Goal: Task Accomplishment & Management: Complete application form

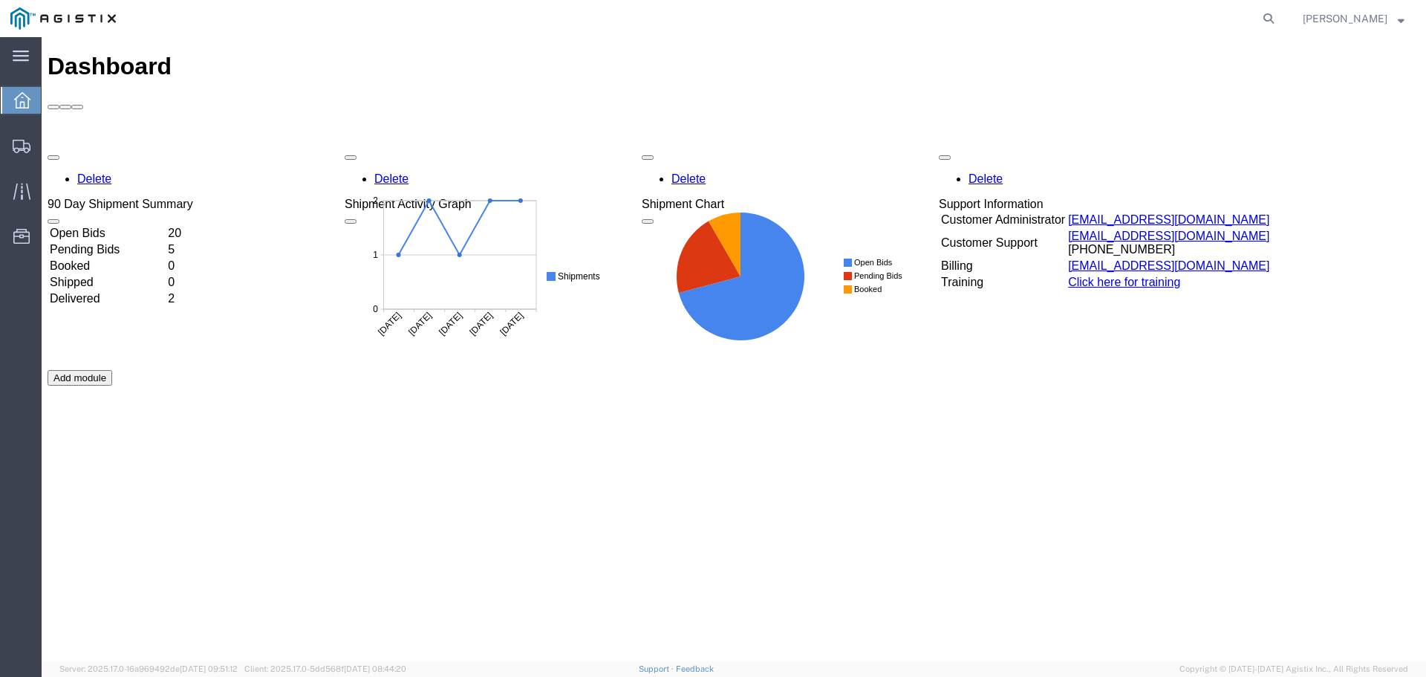
click at [166, 226] on td "Open Bids" at bounding box center [107, 233] width 117 height 15
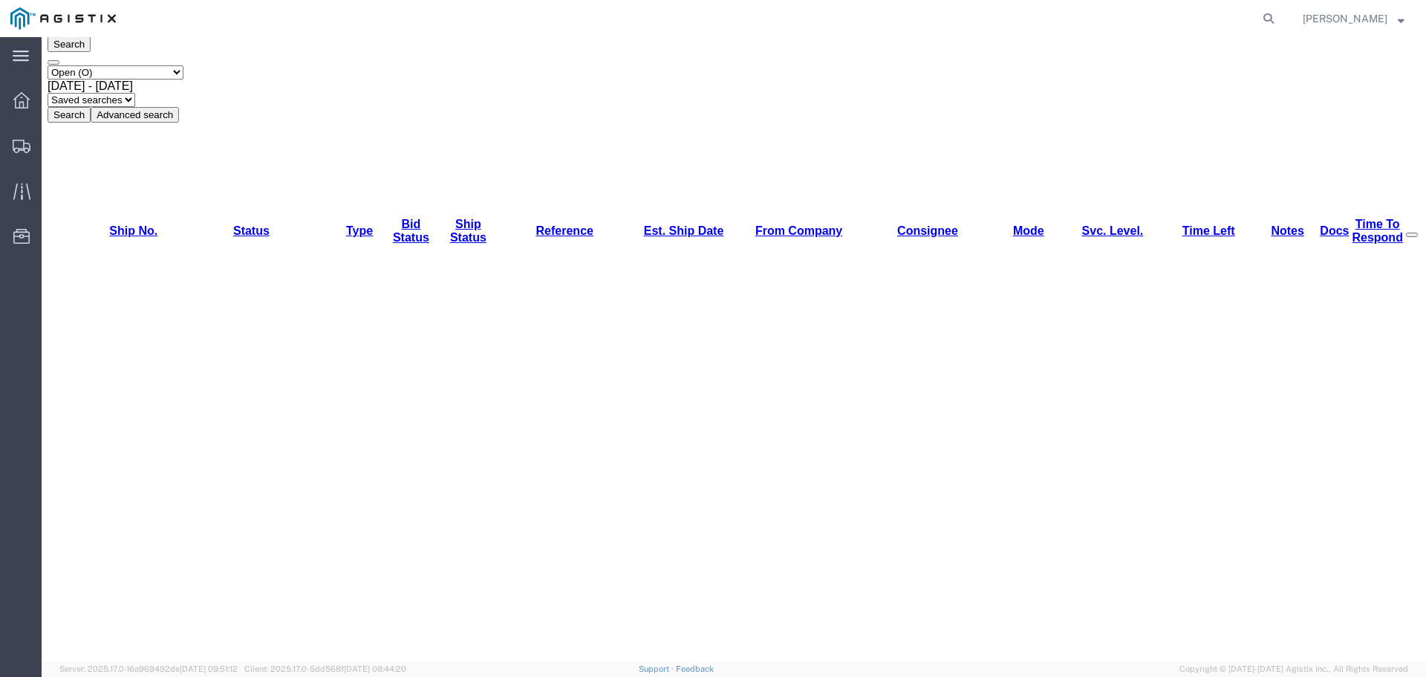
scroll to position [75, 0]
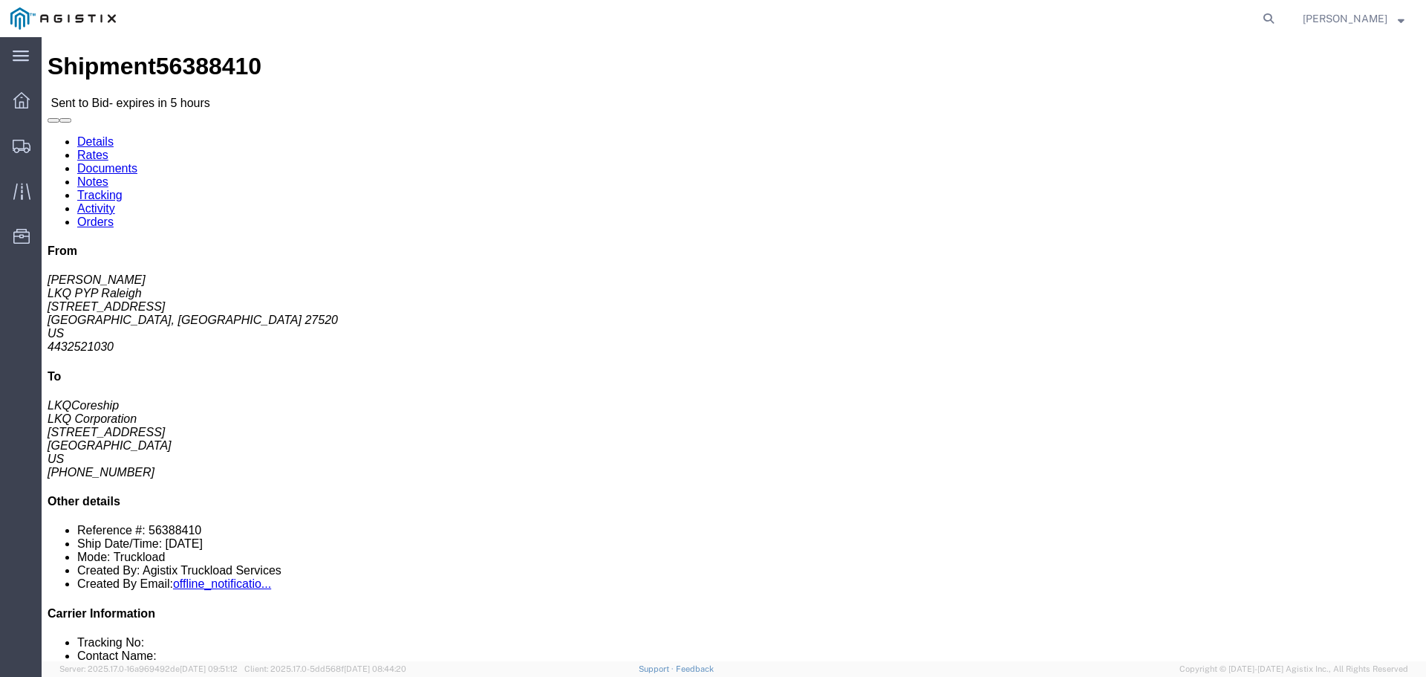
click button "button"
click link "Enter / Modify Bid"
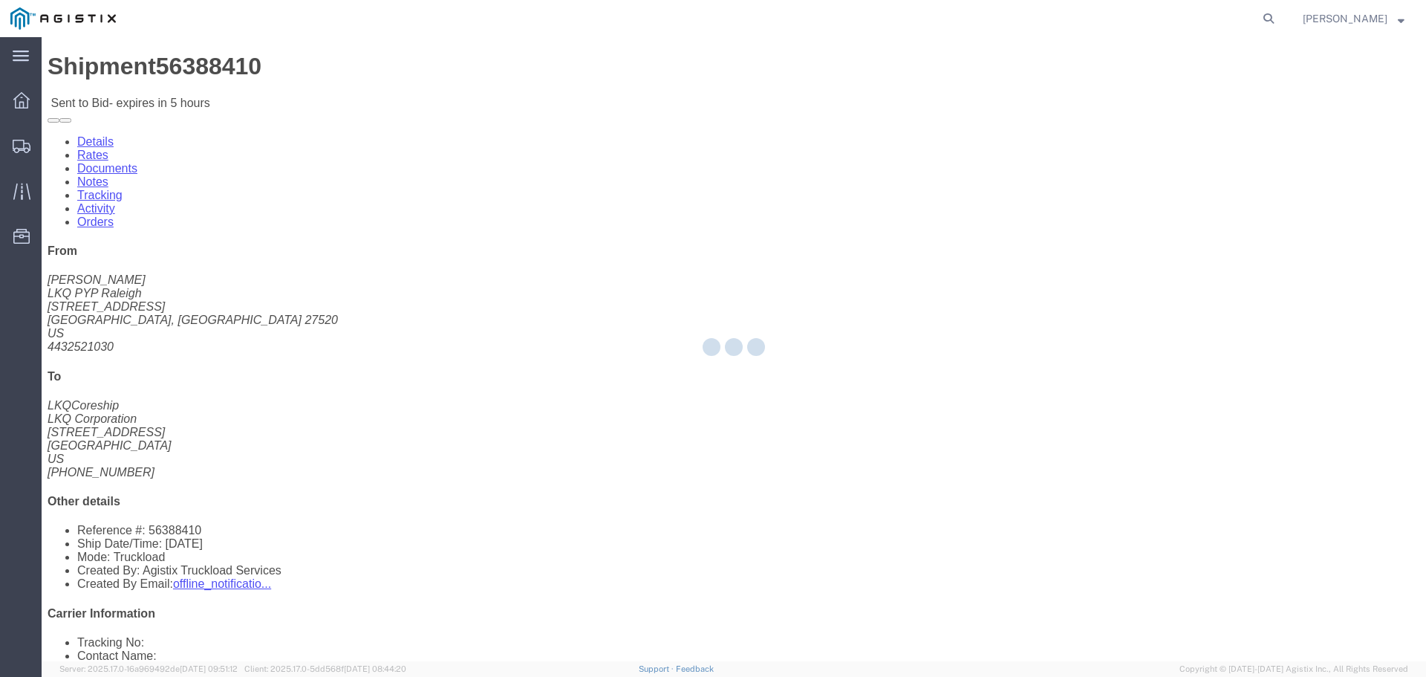
select select "22593"
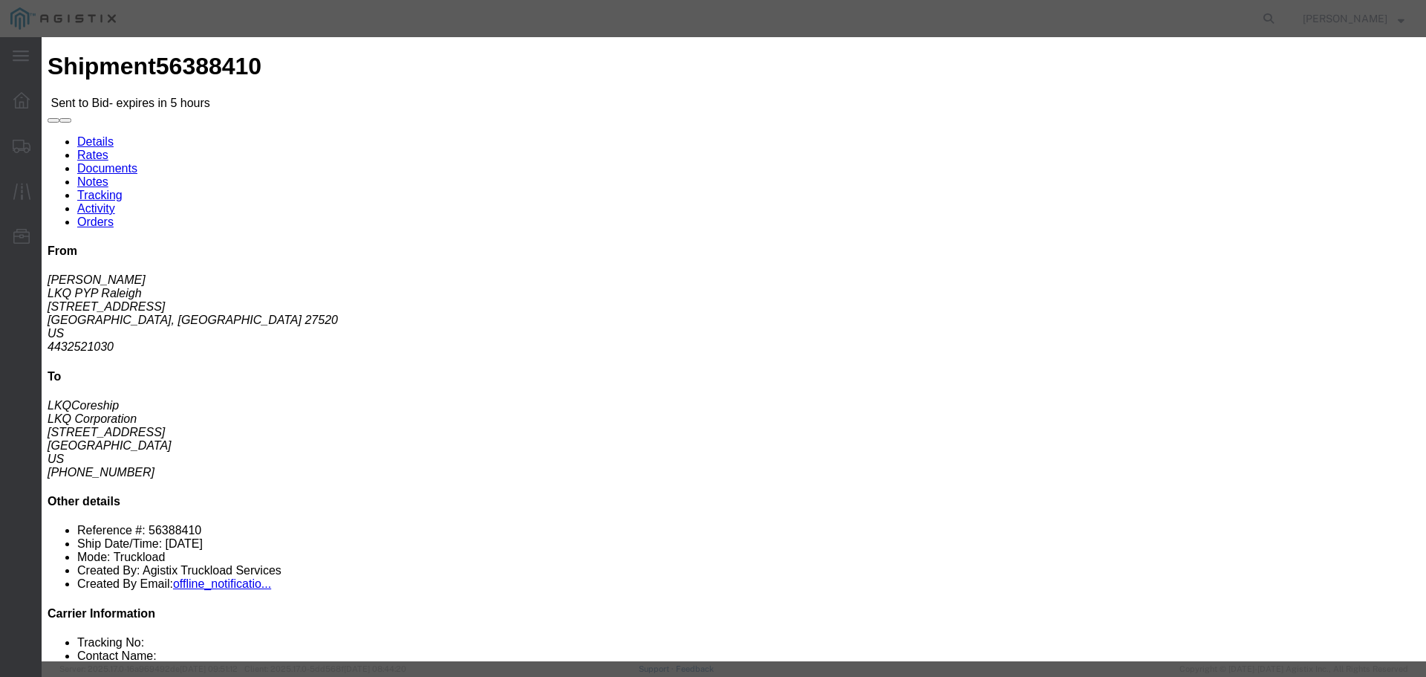
click select "Select Rail TL Standard 3 - 5 Day"
select select "41882"
click select "Select Rail TL Standard 3 - 5 Day"
click input "text"
type input "RLX"
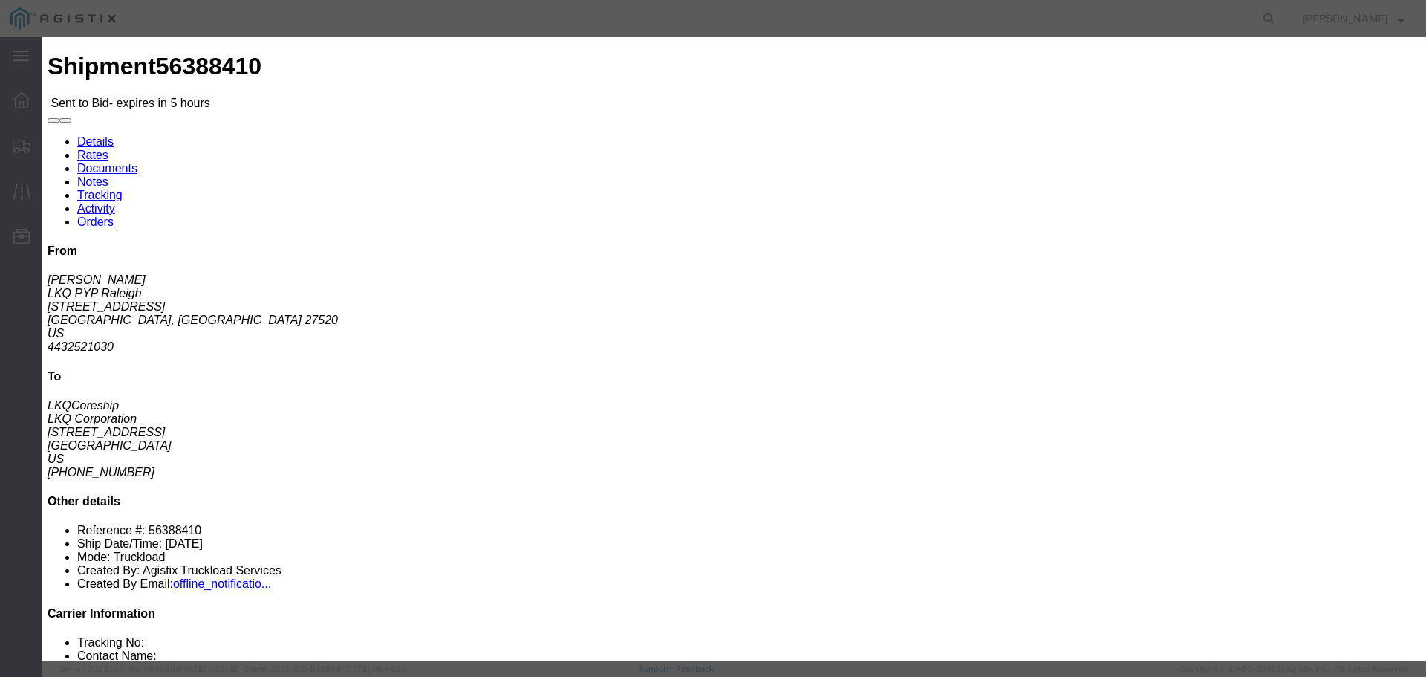
click select "Select Air Less than Truckload Multi-Leg Ocean Freight Rail Small Parcel Truckl…"
select select "TL"
click select "Select Air Less than Truckload Multi-Leg Ocean Freight Rail Small Parcel Truckl…"
click input "number"
type input "2"
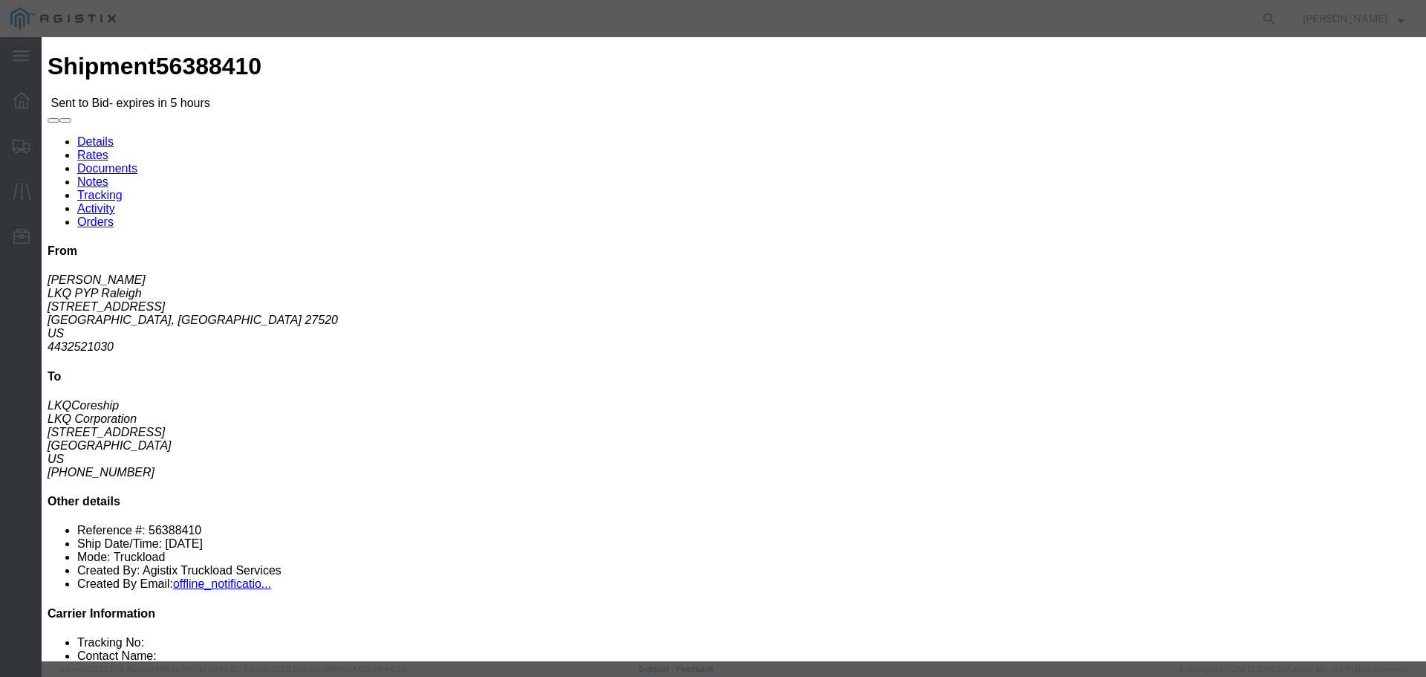
click input "number"
type input "2050"
click div "Add charge"
click button "Submit"
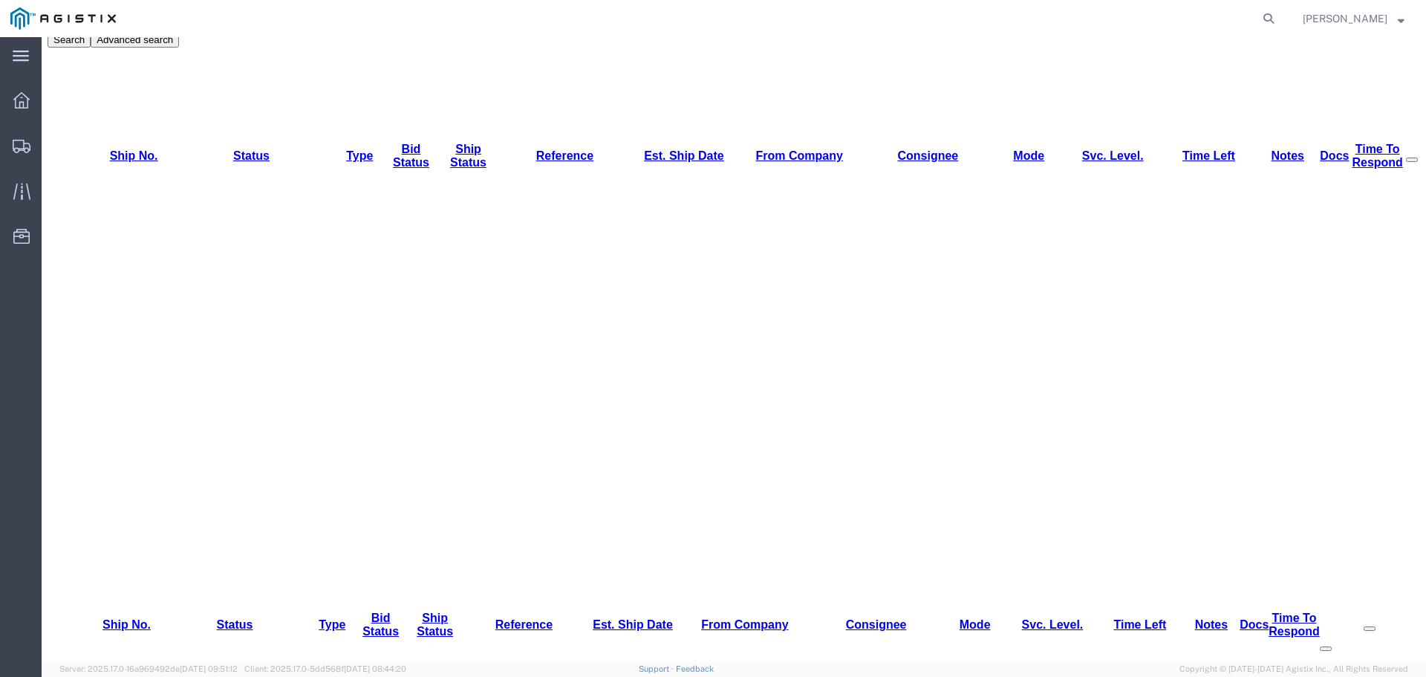
scroll to position [198, 0]
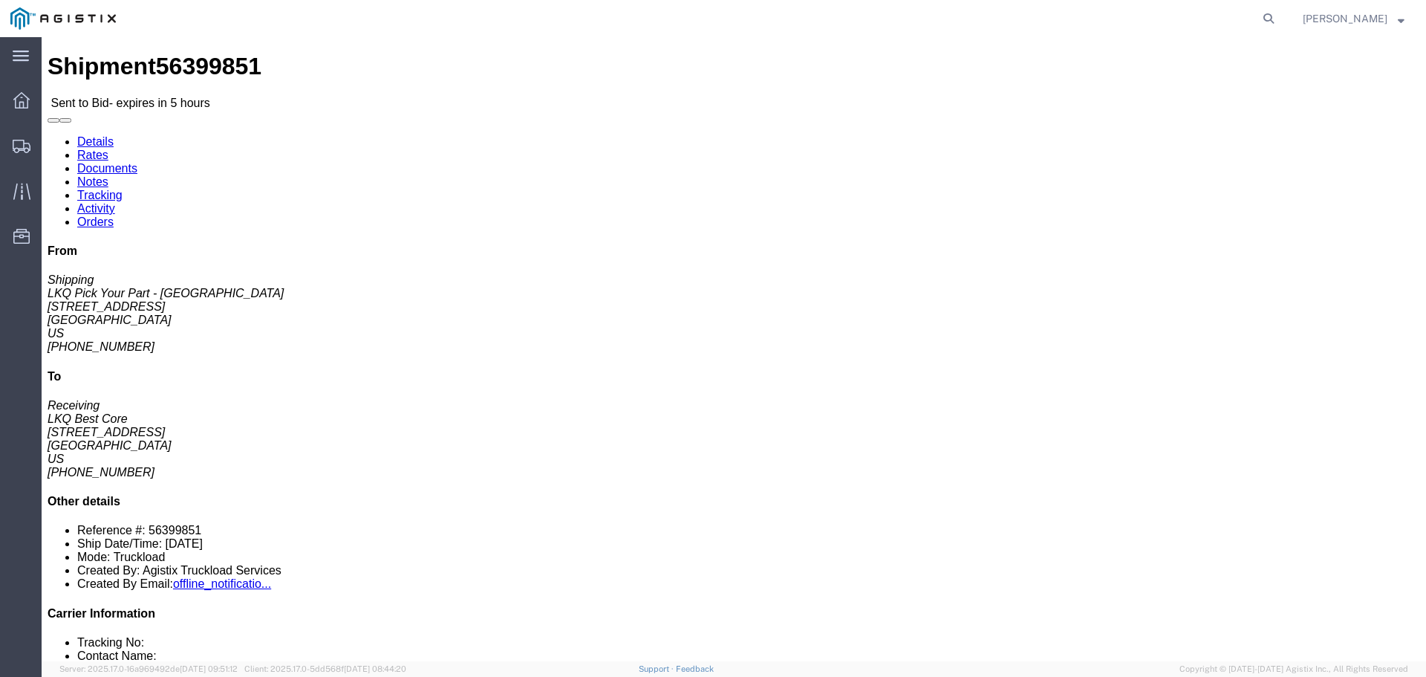
click button "button"
click link "Enter / Modify Bid"
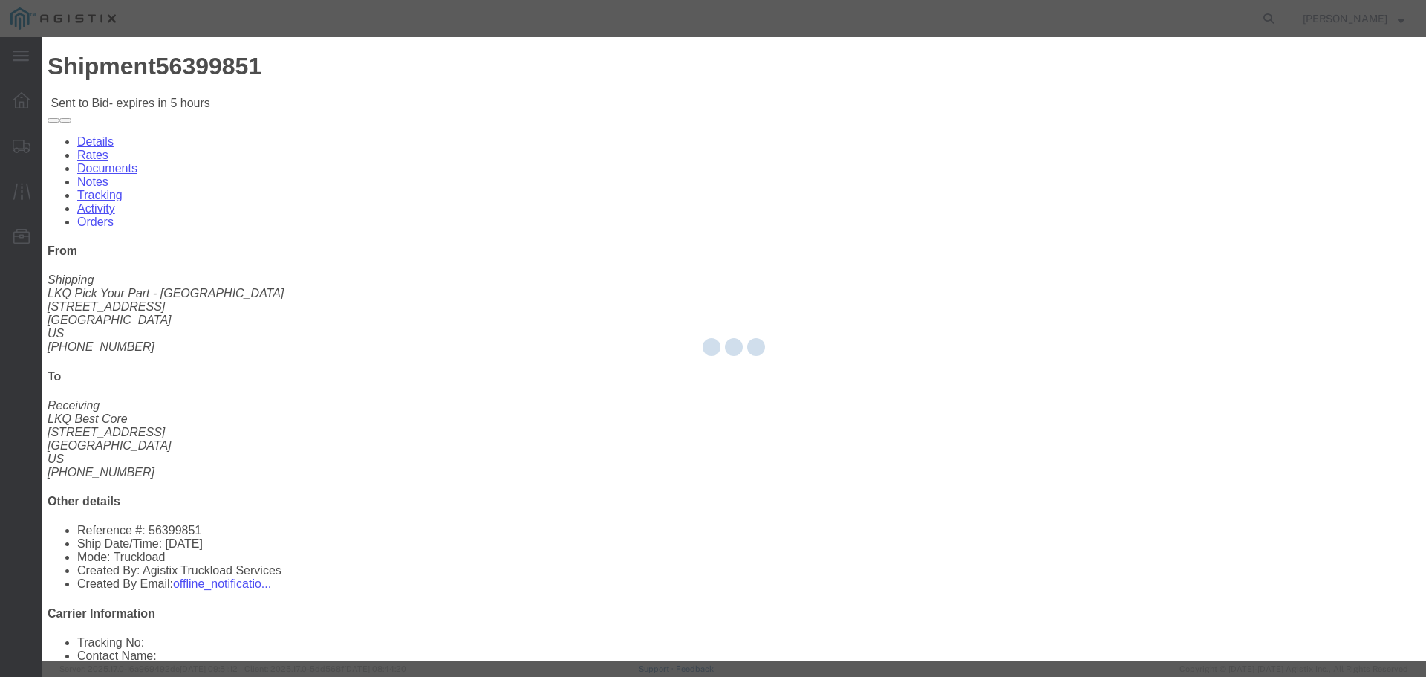
select select "22593"
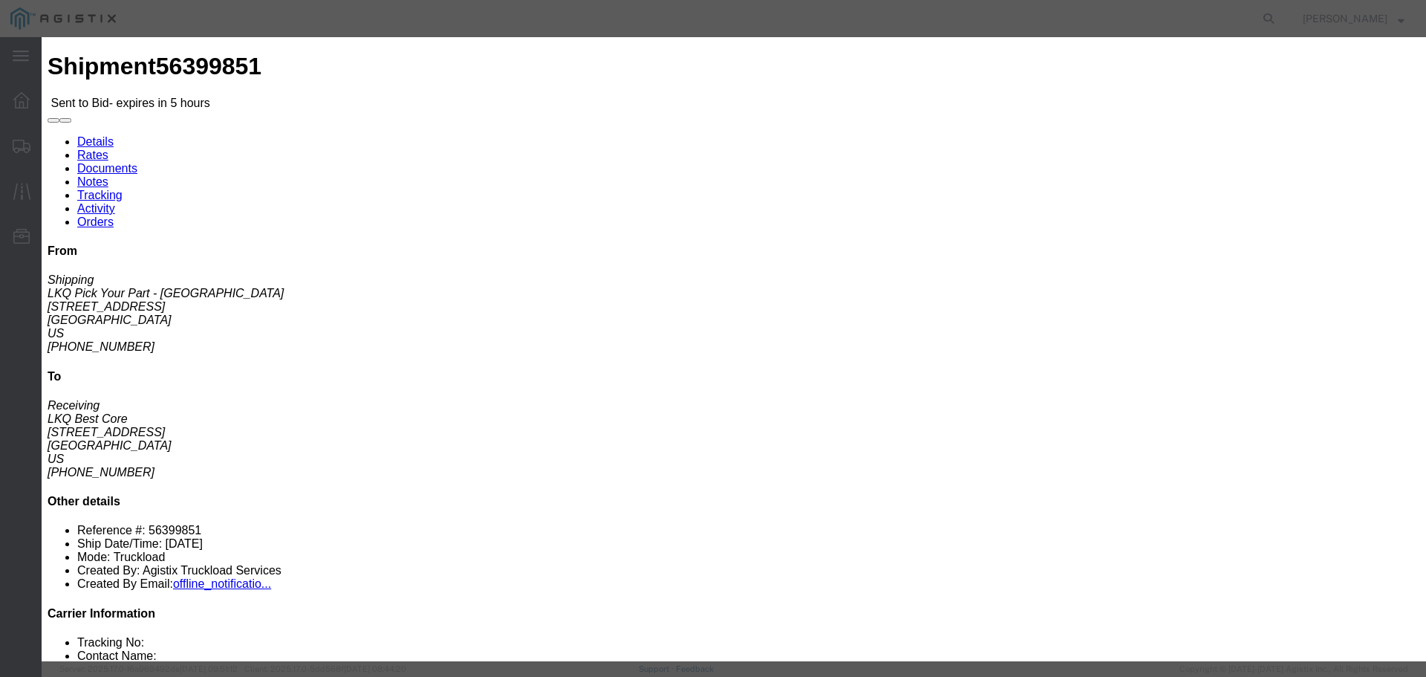
click select "Select Rail TL Standard 3 - 5 Day"
select select "41882"
click select "Select Rail TL Standard 3 - 5 Day"
click input "text"
type input "RLX"
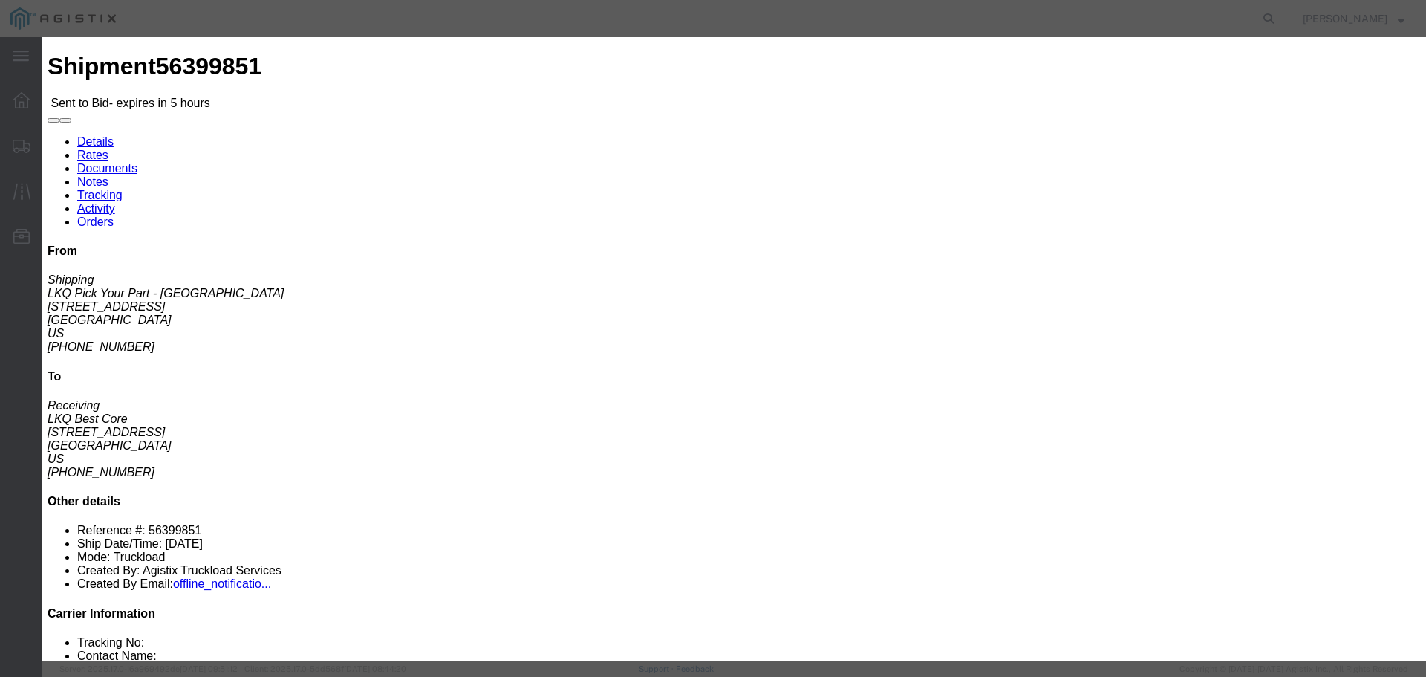
click select "Select Air Less than Truckload Multi-Leg Ocean Freight Rail Small Parcel Truckl…"
select select "TL"
click select "Select Air Less than Truckload Multi-Leg Ocean Freight Rail Small Parcel Truckl…"
click input "number"
type input "2"
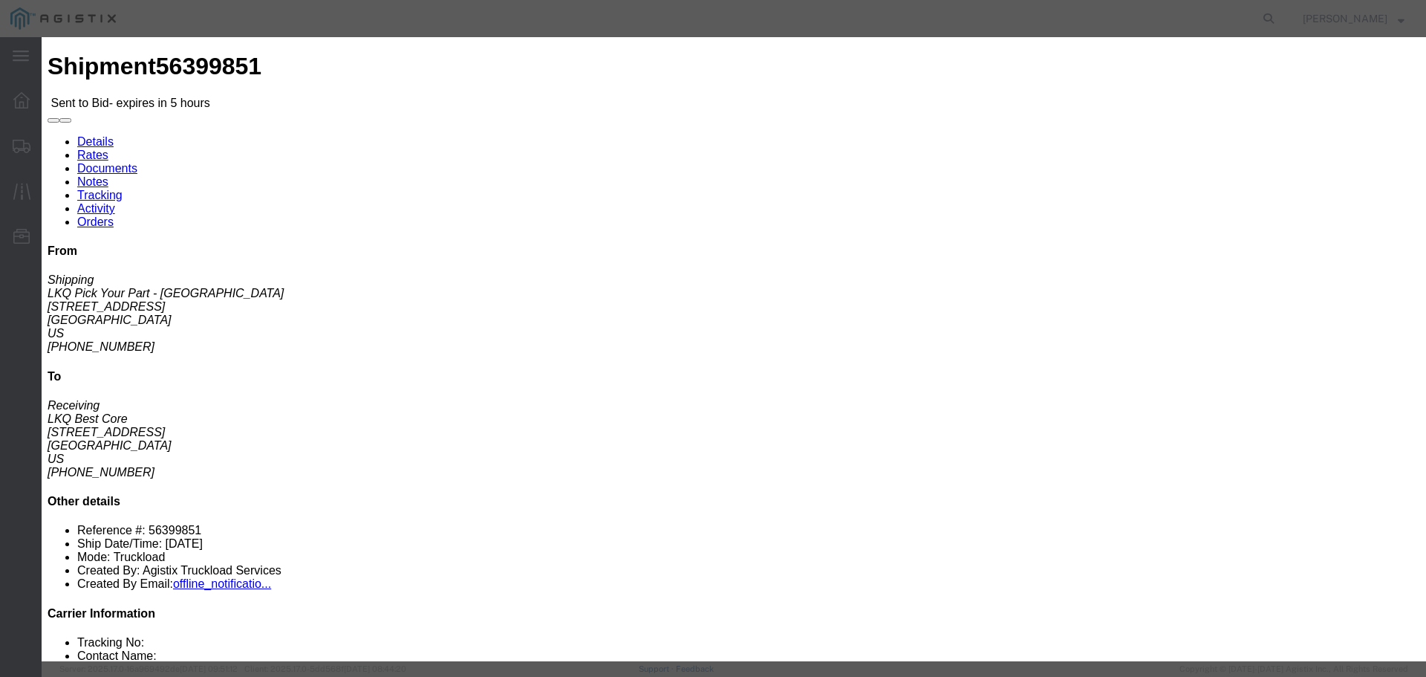
click input "number"
type input "1700"
click button "Submit"
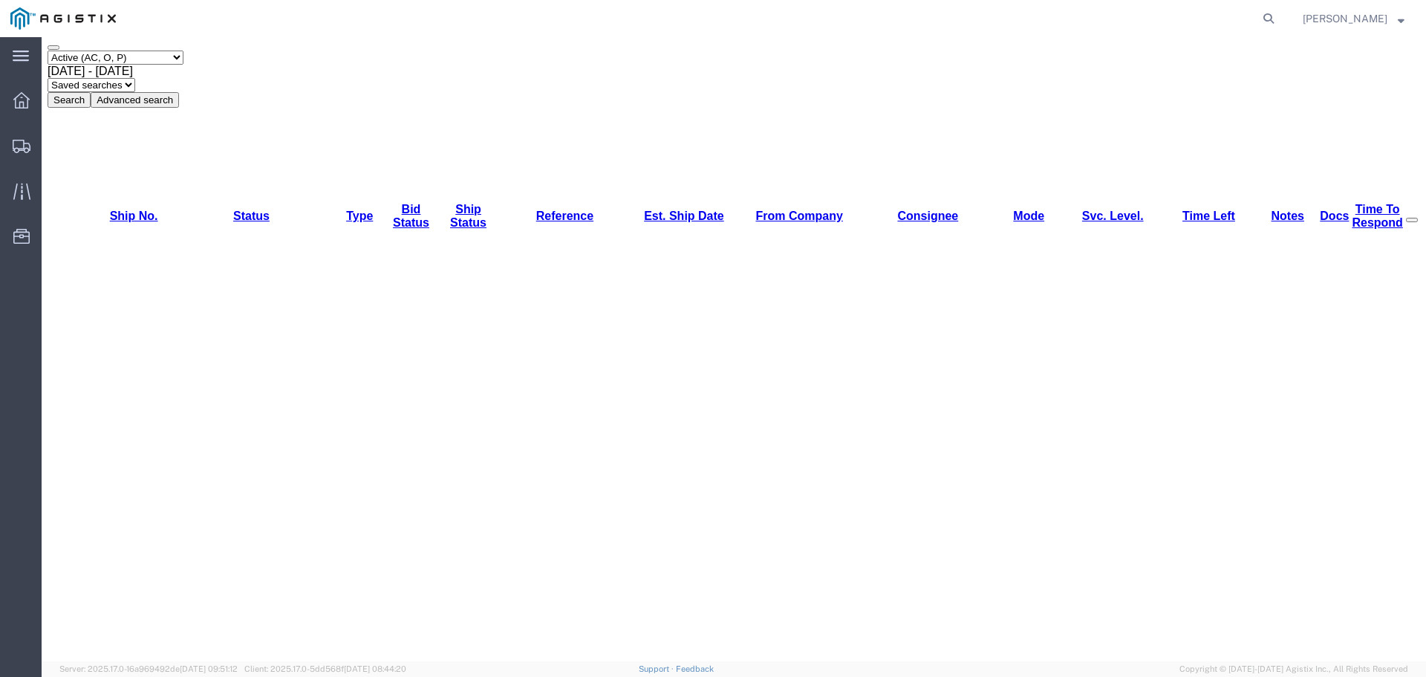
scroll to position [198, 0]
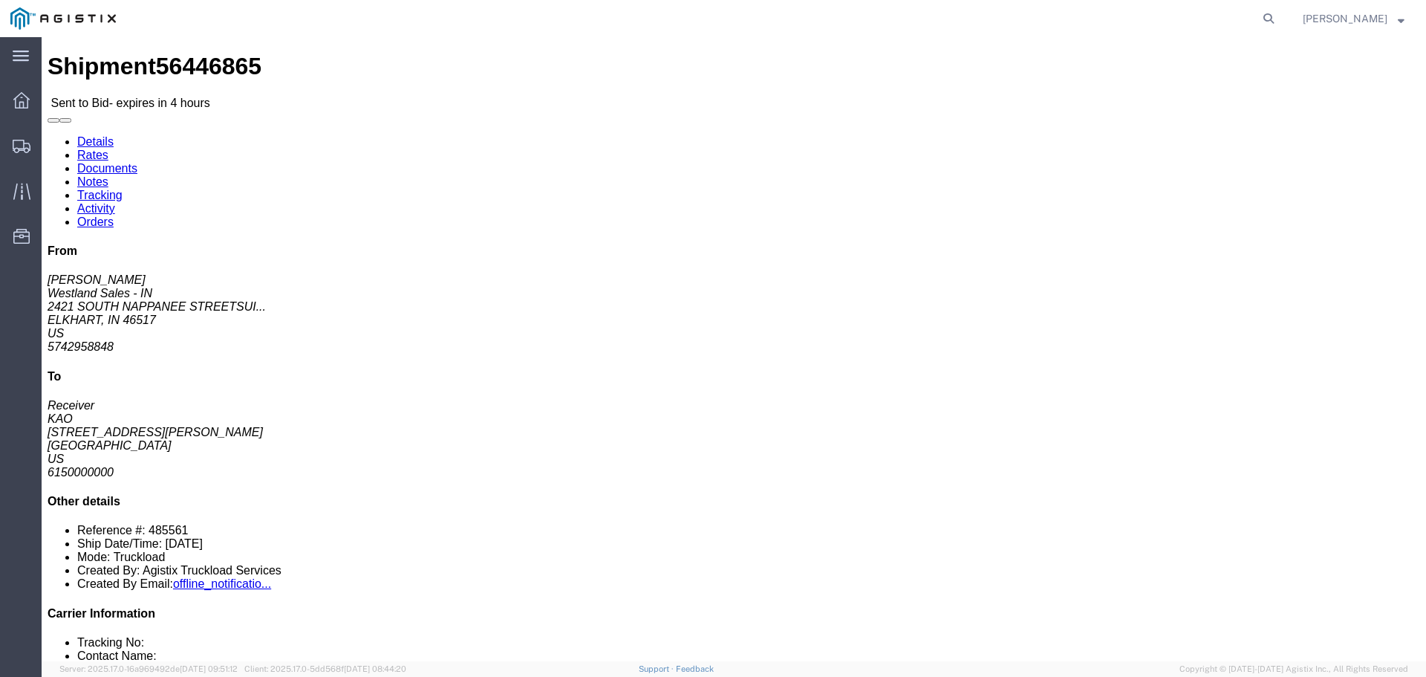
click button "button"
click link "Enter / Modify Bid"
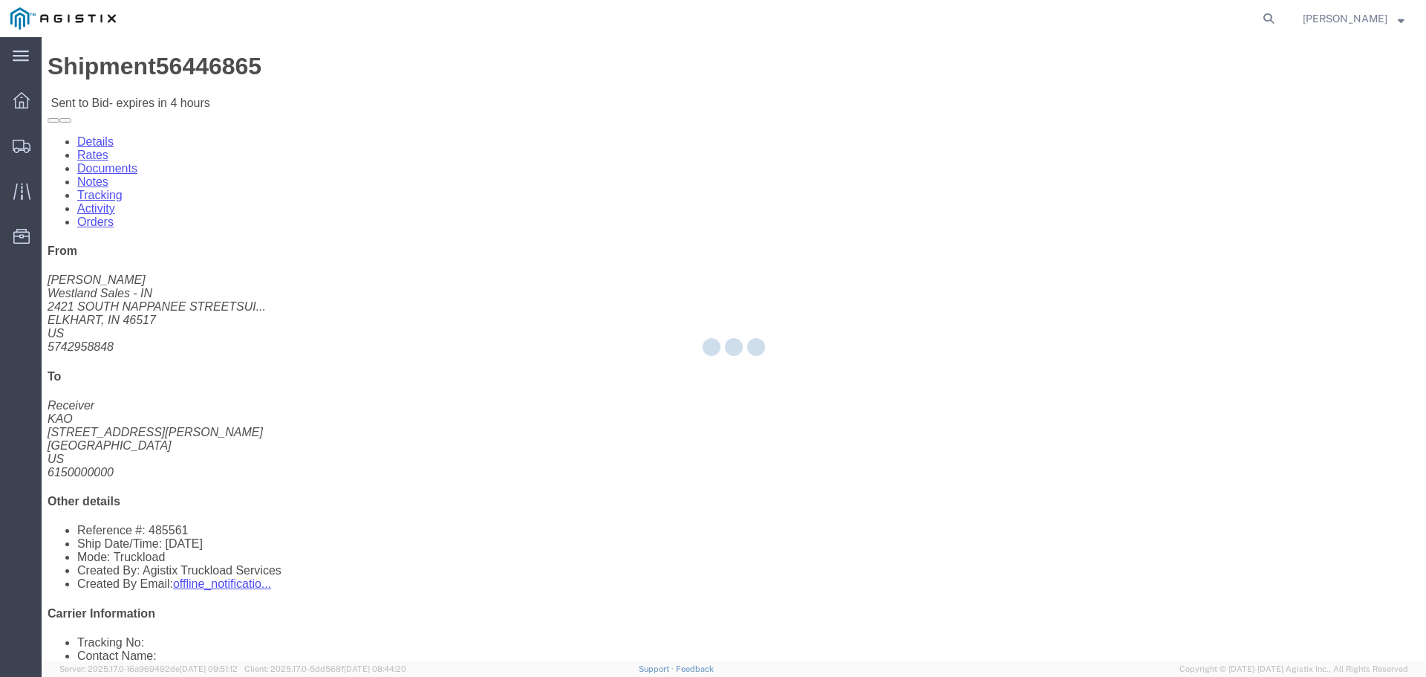
select select "22593"
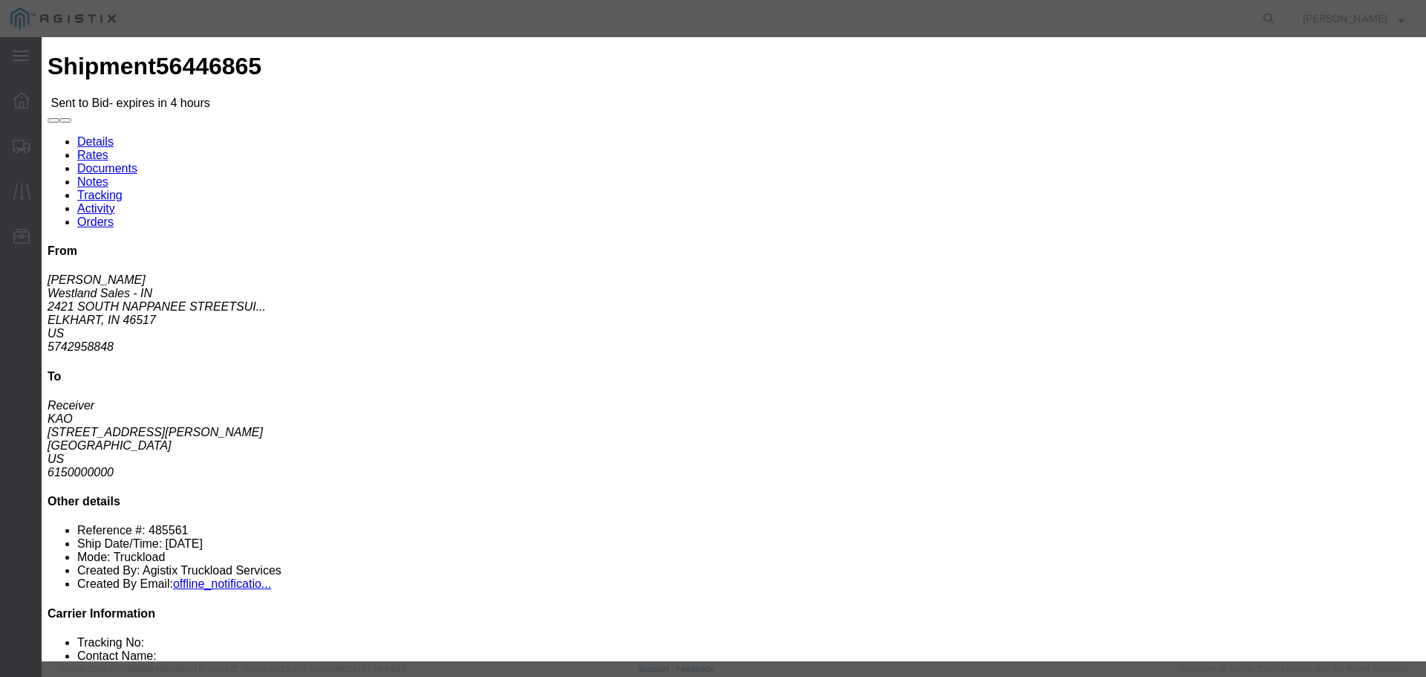
click select "Select Rail TL Standard 3 - 5 Day"
select select "41882"
click select "Select Rail TL Standard 3 - 5 Day"
click input "text"
type input "RLX"
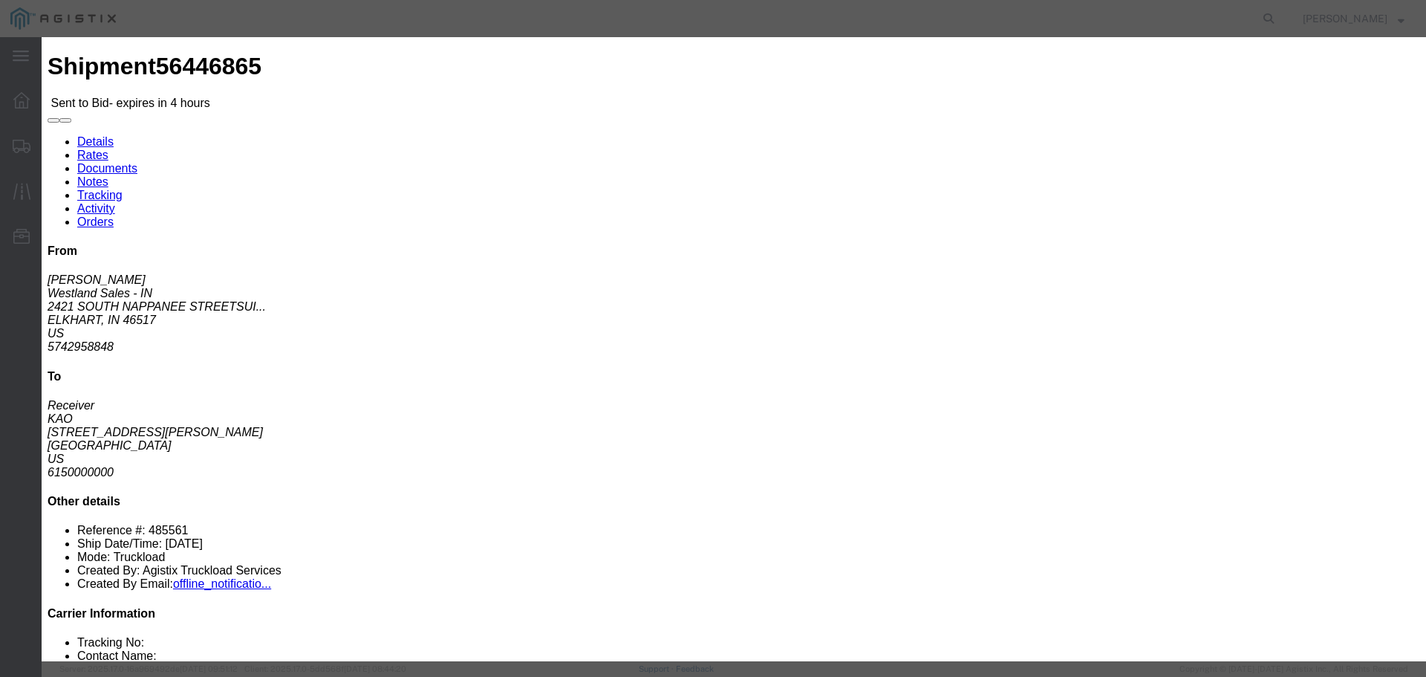
click select "Select Air Less than Truckload Multi-Leg Ocean Freight Rail Small Parcel Truckl…"
select select "TL"
click select "Select Air Less than Truckload Multi-Leg Ocean Freight Rail Small Parcel Truckl…"
click input "number"
type input "1"
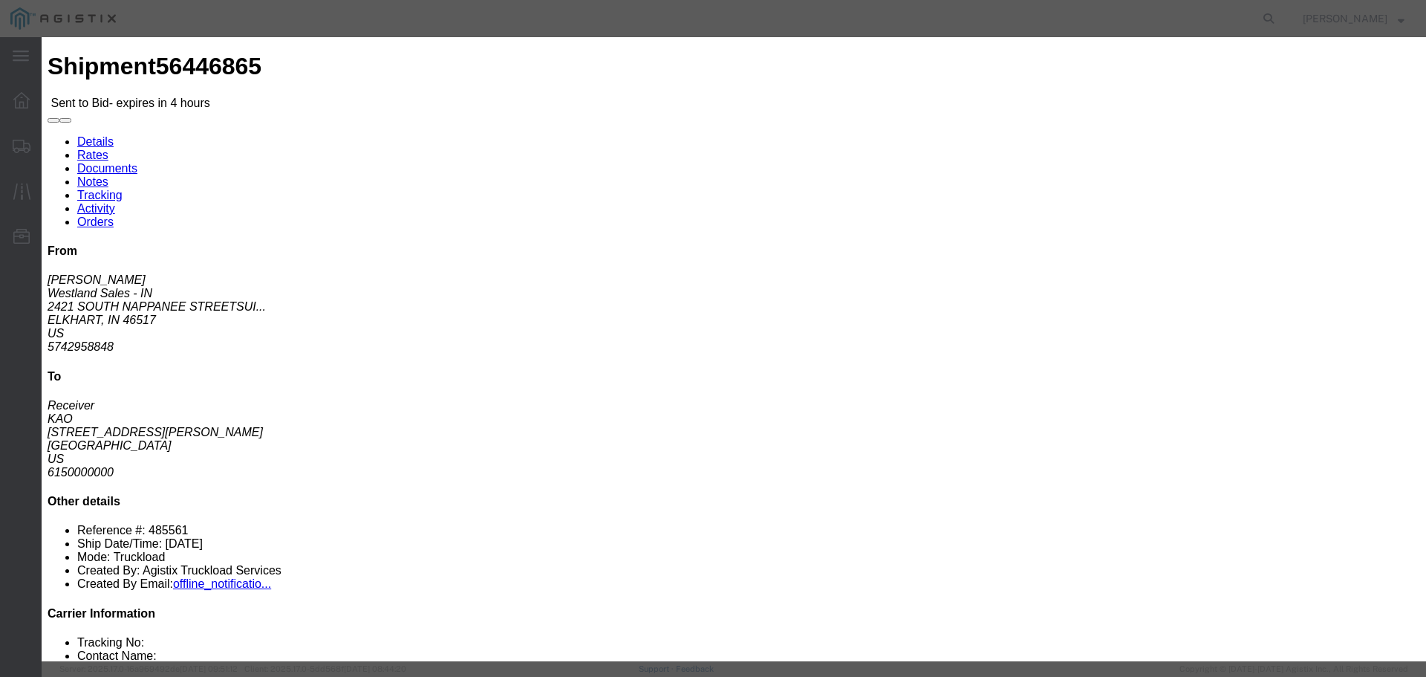
click input "number"
type input "610"
click div "Add charge"
click button "Submit"
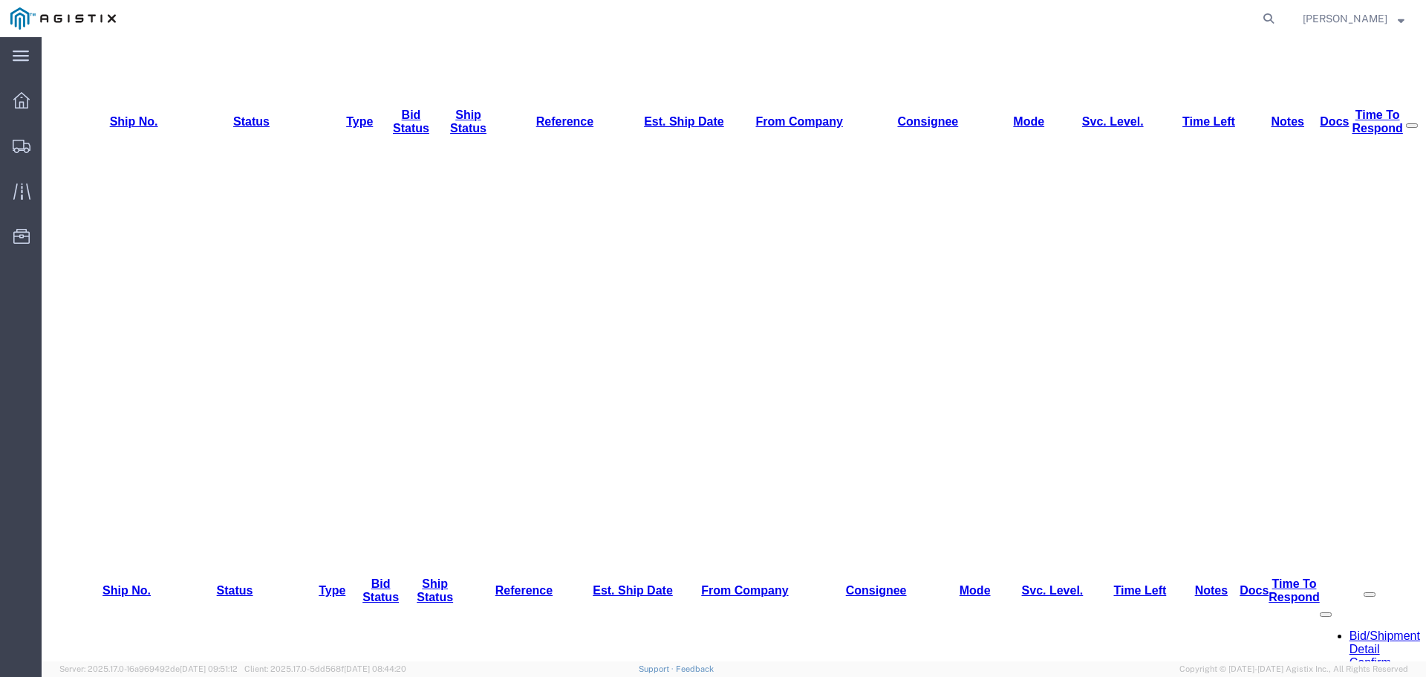
scroll to position [198, 0]
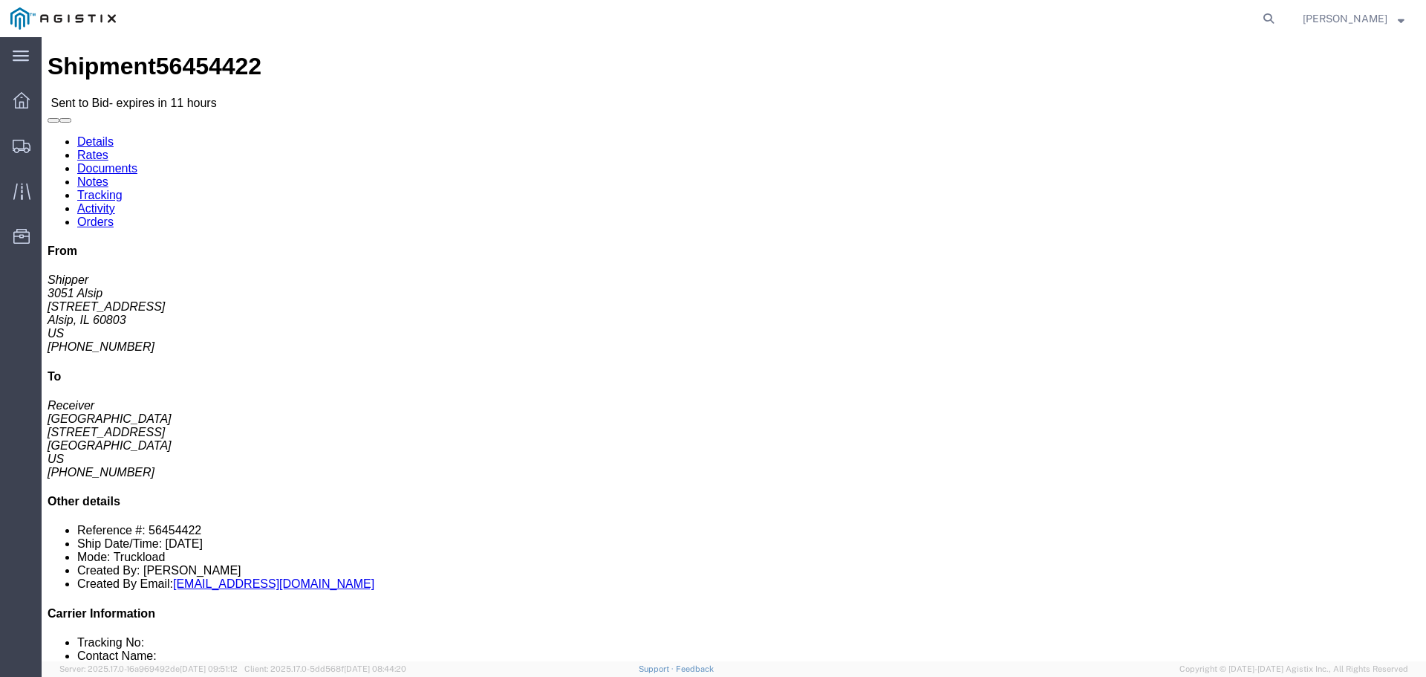
click button "button"
